Goal: Task Accomplishment & Management: Manage account settings

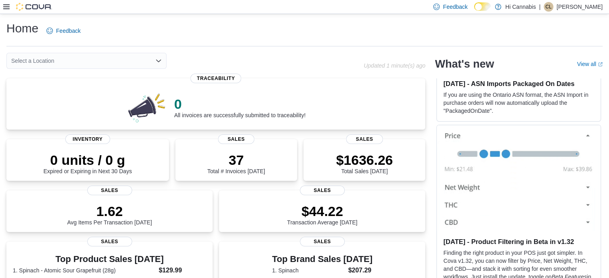
scroll to position [80, 0]
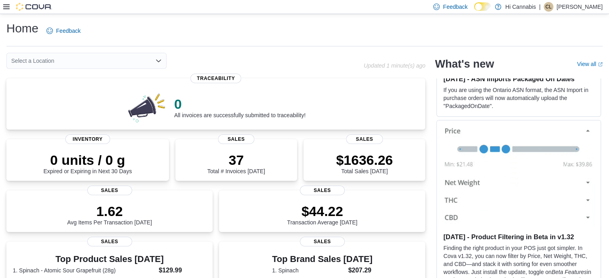
click at [1, 7] on div "Feedback Dark Mode Hi Cannabis | CL Caroline Lasnier" at bounding box center [304, 7] width 609 height 14
click at [5, 6] on icon at bounding box center [6, 7] width 6 height 6
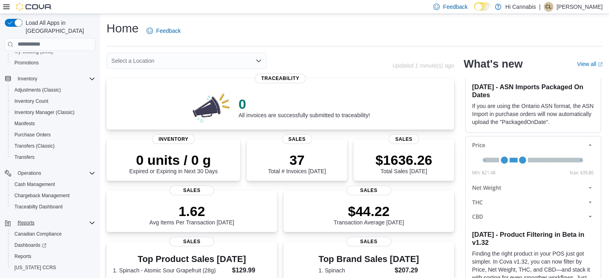
scroll to position [102, 0]
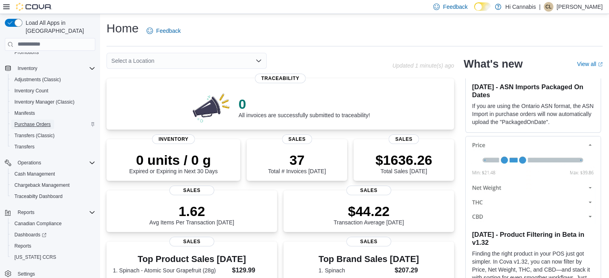
click at [23, 121] on span "Purchase Orders" at bounding box center [32, 124] width 36 height 6
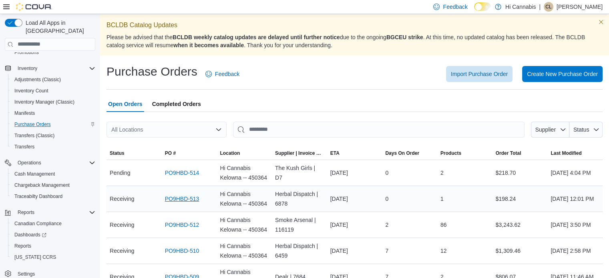
scroll to position [40, 0]
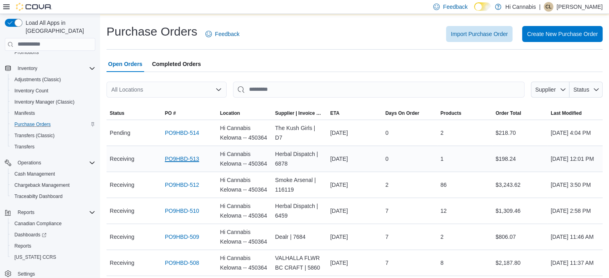
click at [195, 158] on link "PO9HBD-513" at bounding box center [182, 159] width 34 height 10
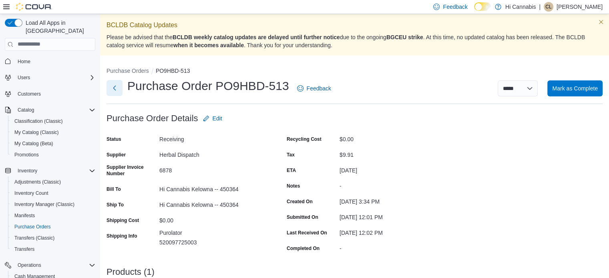
click at [118, 84] on button "Next" at bounding box center [114, 88] width 16 height 16
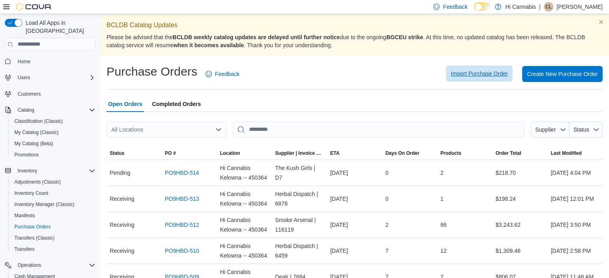
click at [497, 72] on span "Import Purchase Order" at bounding box center [479, 74] width 57 height 8
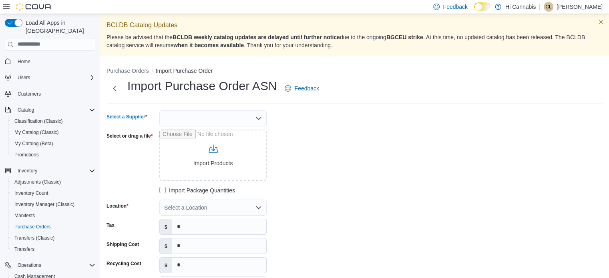
click at [204, 120] on div at bounding box center [212, 118] width 107 height 16
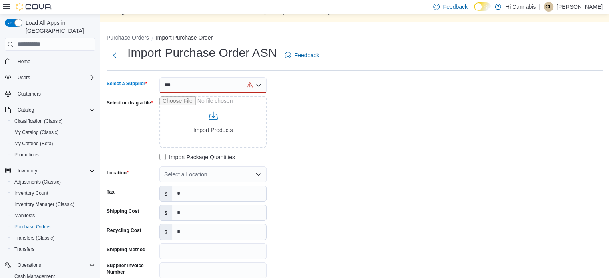
scroll to position [40, 0]
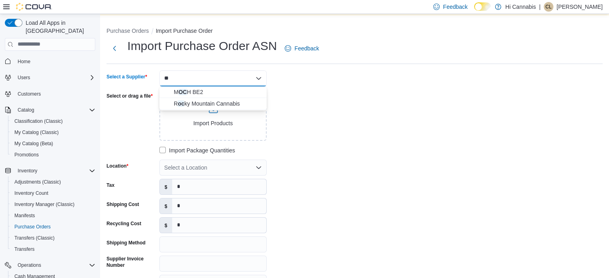
type input "*"
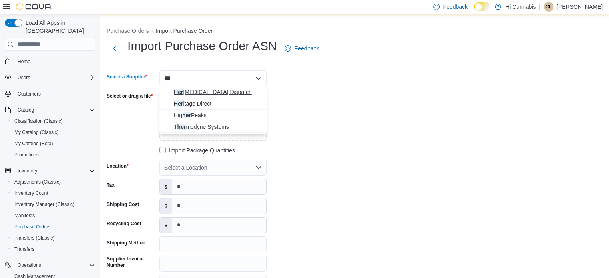
type input "***"
click at [194, 91] on span "Her bal Dispatch" at bounding box center [218, 92] width 88 height 8
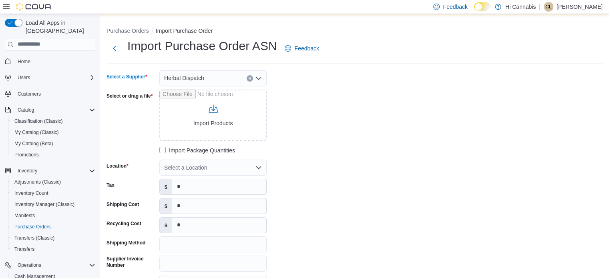
click at [303, 120] on div "Select a Supplier Herbal Dispatch Combo box. Selected. Herbal Dispatch. Press B…" at bounding box center [226, 190] width 240 height 240
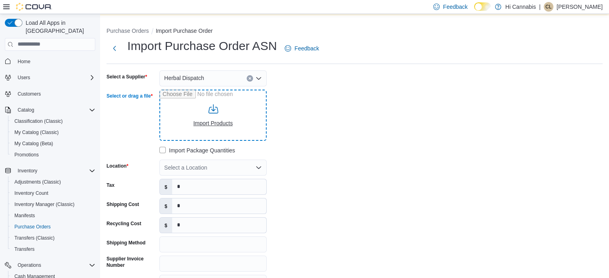
click at [208, 116] on input "Select or drag a file" at bounding box center [212, 115] width 107 height 51
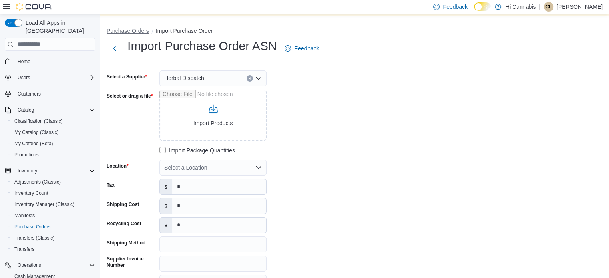
click at [140, 28] on button "Purchase Orders" at bounding box center [127, 31] width 42 height 6
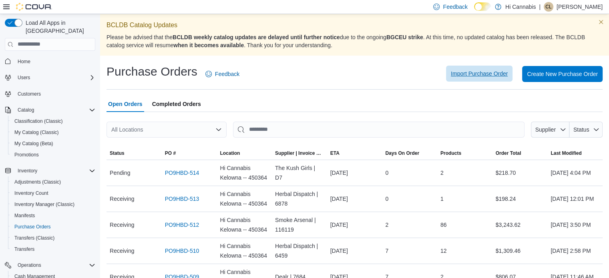
click at [507, 73] on span "Import Purchase Order" at bounding box center [479, 74] width 57 height 8
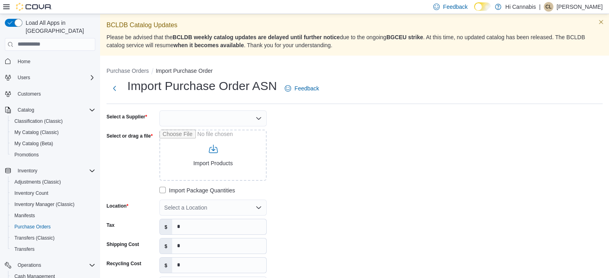
click at [219, 118] on div at bounding box center [212, 118] width 107 height 16
type input "****"
click at [200, 134] on span "Herb al Dispatch" at bounding box center [218, 132] width 88 height 8
click at [343, 150] on div "Select a Supplier Herbal Dispatch Combo box. Selected. Herbal Dispatch. Press B…" at bounding box center [226, 230] width 240 height 240
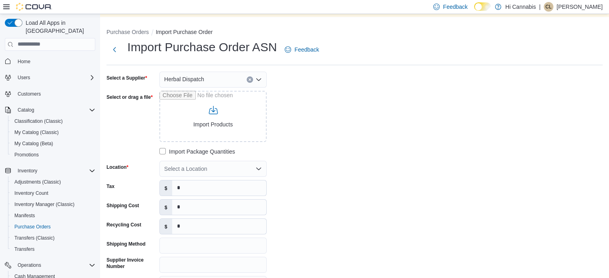
scroll to position [80, 0]
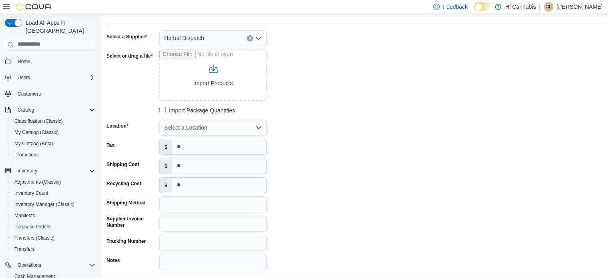
click at [210, 128] on div "Select a Location" at bounding box center [212, 128] width 107 height 16
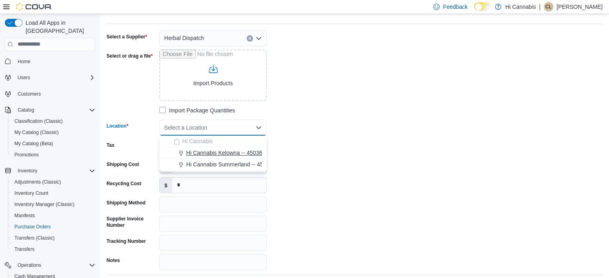
click at [214, 155] on span "Hi Cannabis Kelowna -- 450364" at bounding box center [225, 153] width 79 height 8
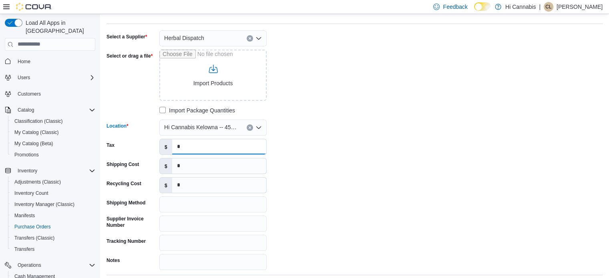
click at [186, 148] on input "*" at bounding box center [219, 146] width 94 height 15
click at [183, 148] on input "*" at bounding box center [219, 146] width 94 height 15
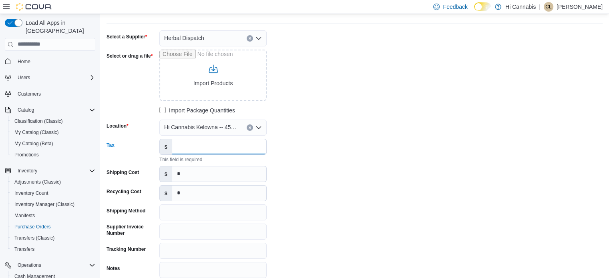
paste input "*****"
drag, startPoint x: 381, startPoint y: 102, endPoint x: 365, endPoint y: 126, distance: 29.4
click at [381, 102] on div "Select a Supplier Herbal Dispatch Select or drag a file Import Products Import …" at bounding box center [354, 154] width 496 height 248
click at [182, 146] on input "*****" at bounding box center [219, 146] width 94 height 15
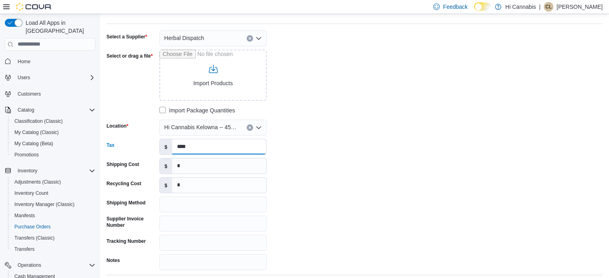
type input "****"
click at [335, 186] on div "Select a Supplier Herbal Dispatch Select or drag a file Import Products Import …" at bounding box center [226, 150] width 240 height 240
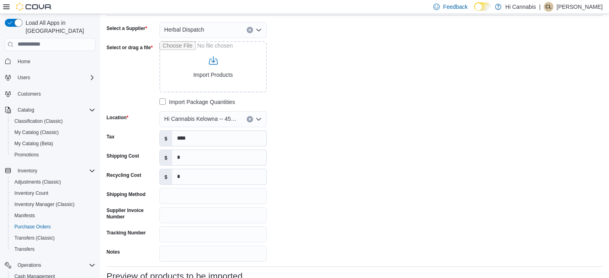
scroll to position [120, 0]
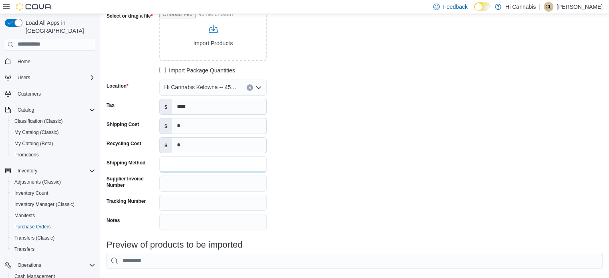
click at [177, 165] on input "Shipping Method" at bounding box center [212, 164] width 107 height 16
click at [179, 187] on input "Supplier Invoice Number" at bounding box center [212, 184] width 107 height 16
paste input "*******"
type input "*******"
drag, startPoint x: 172, startPoint y: 222, endPoint x: 178, endPoint y: 223, distance: 6.5
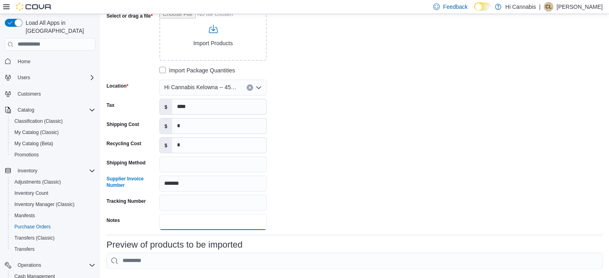
click at [172, 222] on input "Notes" at bounding box center [212, 222] width 107 height 16
click at [386, 168] on div "Select a Supplier Herbal Dispatch Select or drag a file Import Products Import …" at bounding box center [354, 110] width 496 height 240
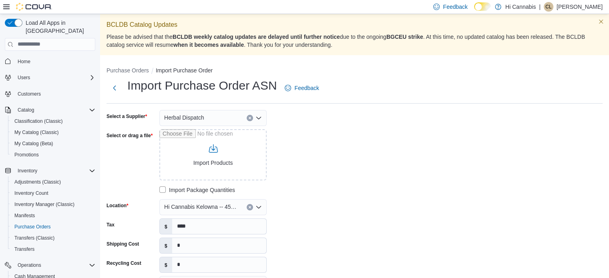
scroll to position [0, 0]
click at [213, 147] on input "Select or drag a file" at bounding box center [212, 155] width 107 height 51
type input "**********"
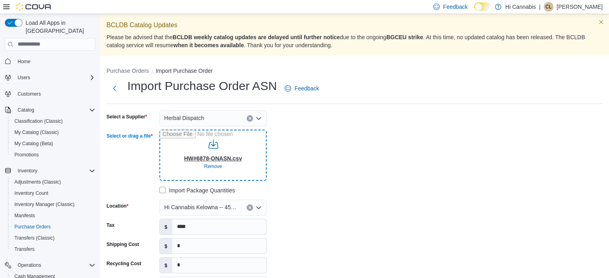
type input "**********"
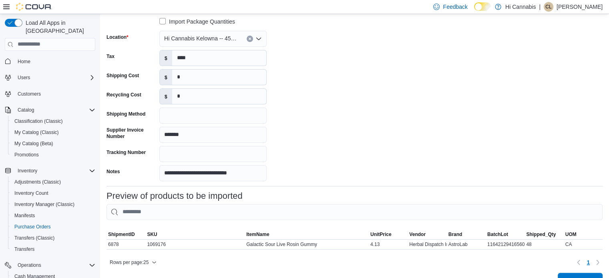
scroll to position [192, 0]
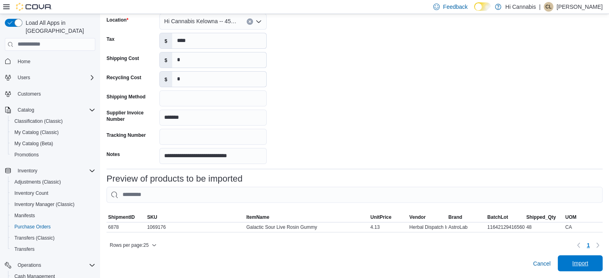
click at [587, 264] on span "Import" at bounding box center [580, 263] width 16 height 8
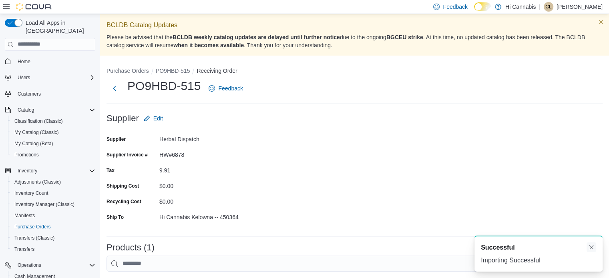
click at [591, 247] on button "Dismiss toast" at bounding box center [591, 247] width 10 height 10
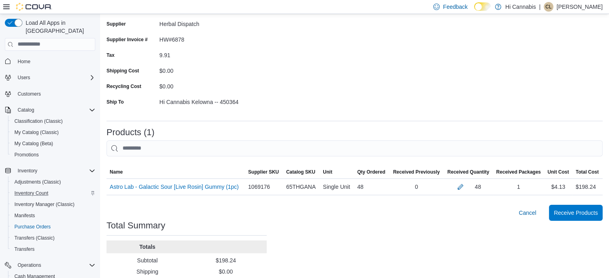
scroll to position [120, 0]
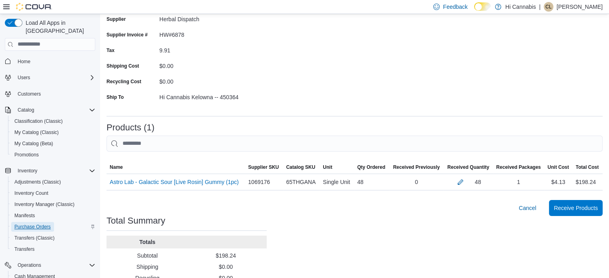
click at [38, 224] on span "Purchase Orders" at bounding box center [32, 227] width 36 height 6
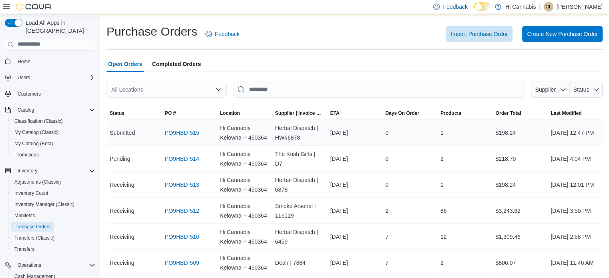
scroll to position [80, 0]
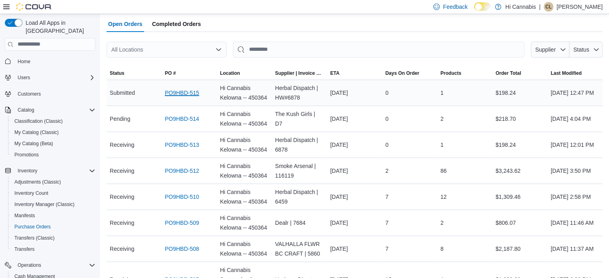
click at [182, 90] on link "PO9HBD-515" at bounding box center [182, 93] width 34 height 10
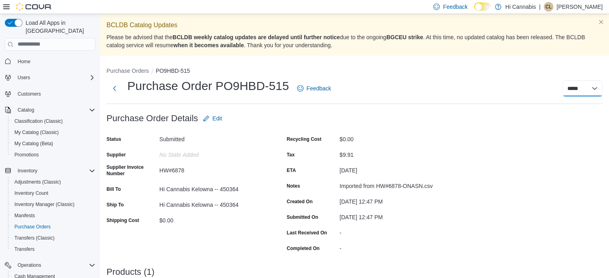
click at [585, 89] on select "***** ***** ******" at bounding box center [582, 88] width 40 height 16
select select "**********"
select select
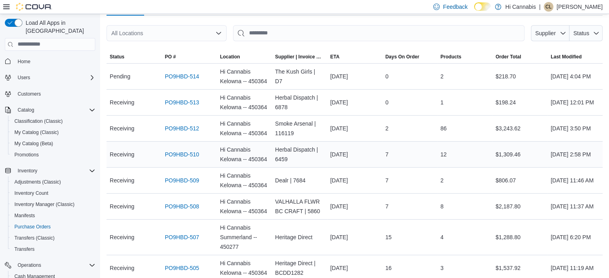
scroll to position [80, 0]
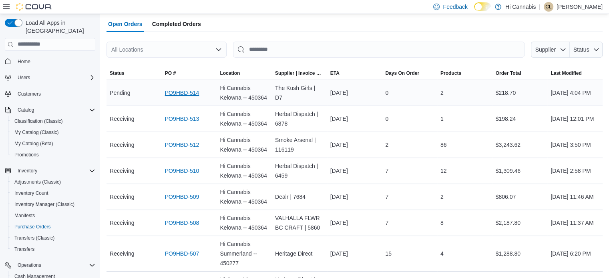
click at [182, 97] on link "PO9HBD-514" at bounding box center [182, 93] width 34 height 10
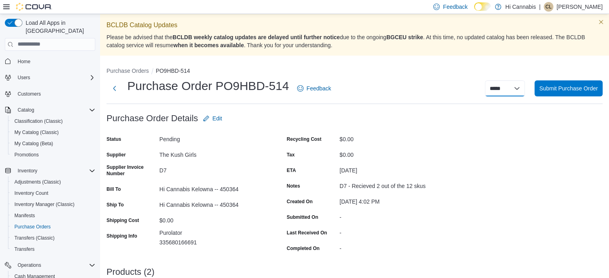
click at [511, 87] on select "***** ***** ******" at bounding box center [505, 88] width 40 height 16
drag, startPoint x: 464, startPoint y: 77, endPoint x: 441, endPoint y: 87, distance: 24.7
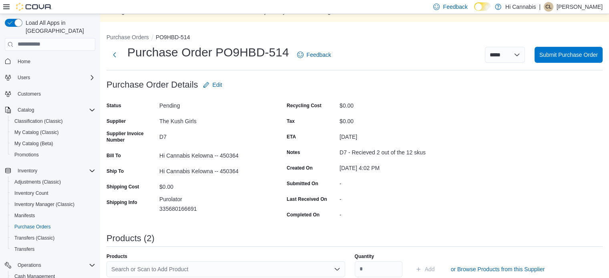
scroll to position [40, 0]
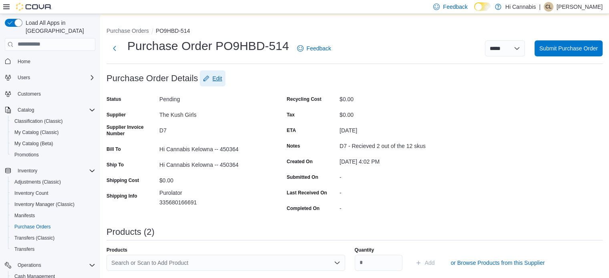
click at [213, 81] on span "Edit" at bounding box center [217, 78] width 10 height 8
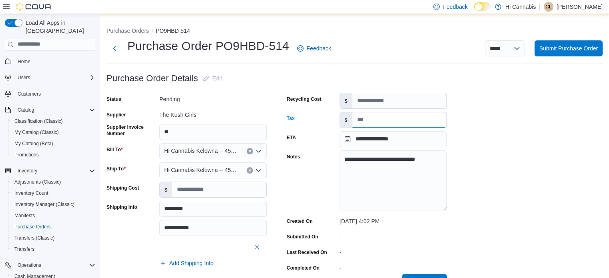
click at [378, 122] on input "Tax" at bounding box center [399, 119] width 94 height 15
